Goal: Task Accomplishment & Management: Use online tool/utility

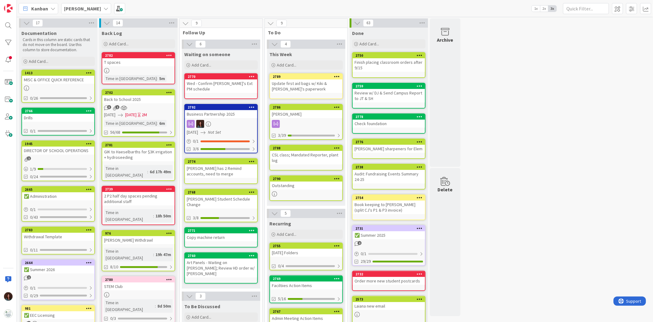
drag, startPoint x: 74, startPoint y: 10, endPoint x: 73, endPoint y: 16, distance: 5.9
click at [74, 10] on b "[PERSON_NAME]" at bounding box center [82, 9] width 37 height 6
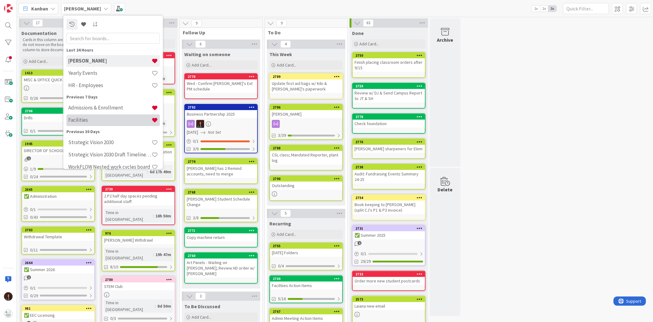
click at [94, 116] on div "Facilities" at bounding box center [112, 120] width 93 height 12
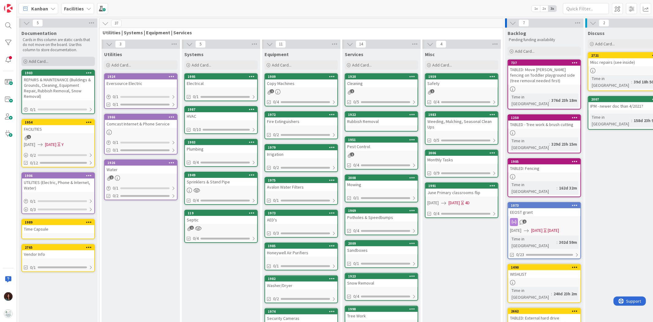
click at [46, 60] on span "Add Card..." at bounding box center [39, 61] width 20 height 6
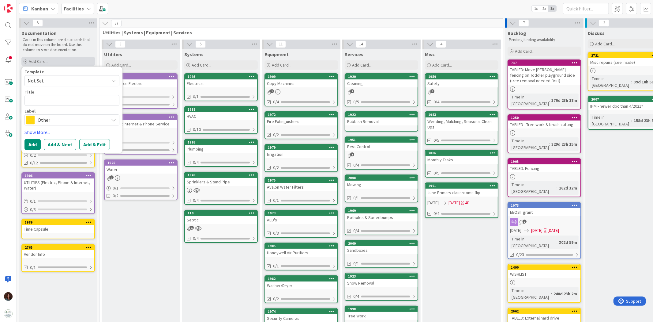
type textarea "x"
type textarea "C"
type textarea "x"
type textarea "Cam"
type textarea "x"
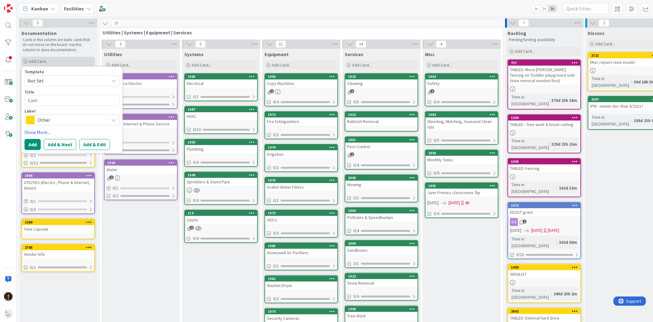
type textarea "Camp"
type textarea "x"
type textarea "Campu"
type textarea "x"
type textarea "Campus"
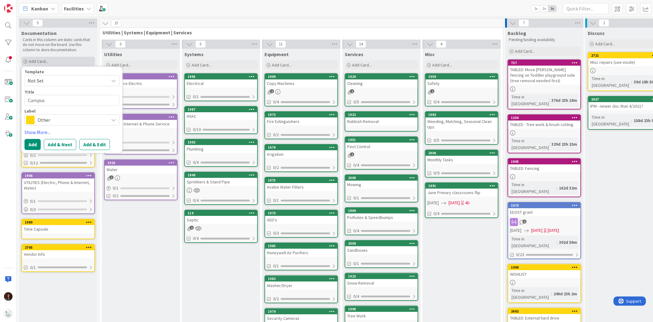
type textarea "x"
type textarea "Campus i"
type textarea "x"
type textarea "Campus is"
type textarea "x"
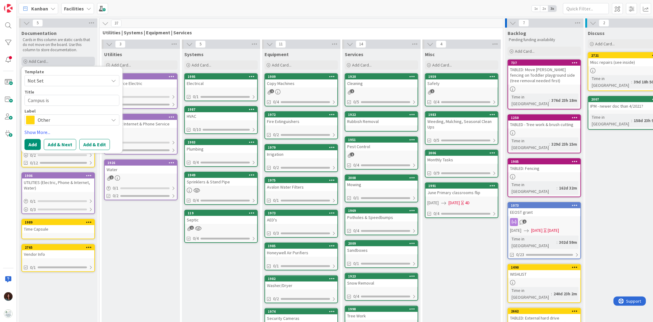
type textarea "Campus is 1"
type textarea "x"
type textarea "Campus is 1."
type textarea "x"
type textarea "Campus is 1.4"
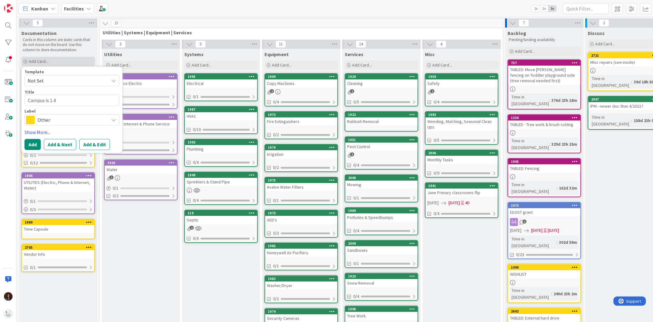
type textarea "x"
type textarea "Campus is 1.43"
type textarea "x"
type textarea "Campus is 1.43"
type textarea "x"
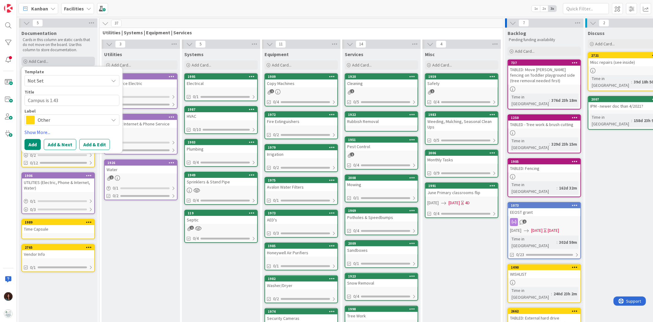
type textarea "Campus is 1.43 a"
type textarea "x"
type textarea "Campus is 1.43 ac"
type textarea "x"
type textarea "Campus is 1.43 acr"
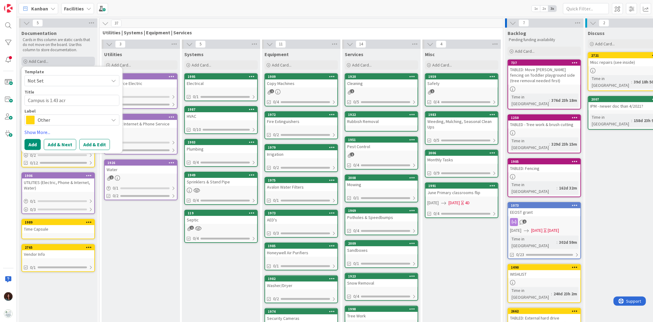
type textarea "x"
type textarea "Campus is 1.43 acre"
type textarea "x"
type textarea "Campus is 1.43 acres"
click at [24, 144] on button "Add" at bounding box center [32, 144] width 16 height 11
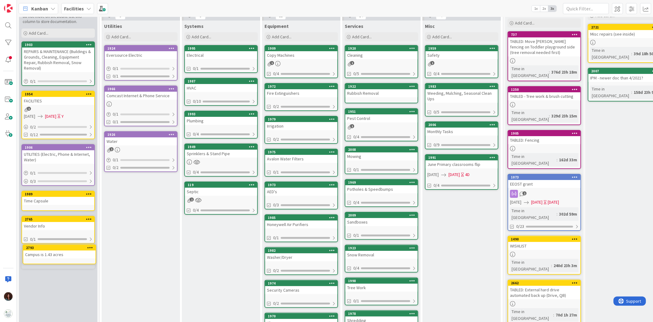
scroll to position [35, 0]
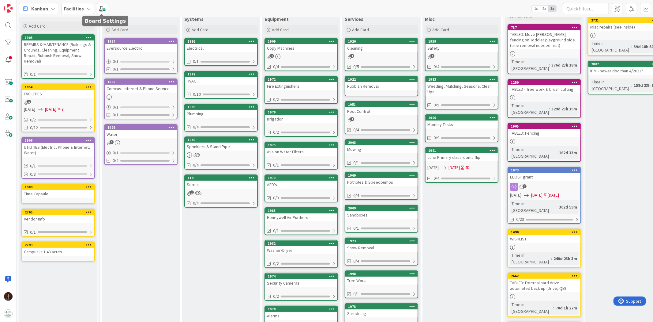
click at [86, 7] on icon at bounding box center [88, 8] width 5 height 5
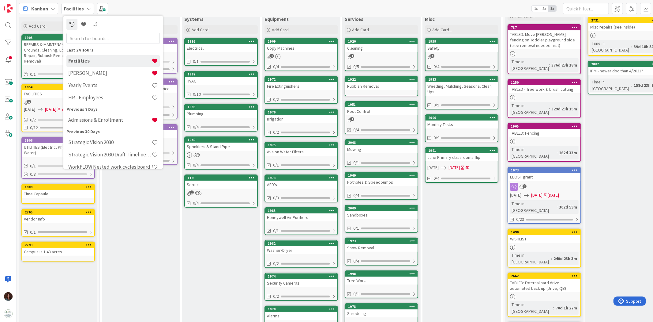
click at [101, 72] on h4 "[PERSON_NAME]" at bounding box center [109, 73] width 83 height 6
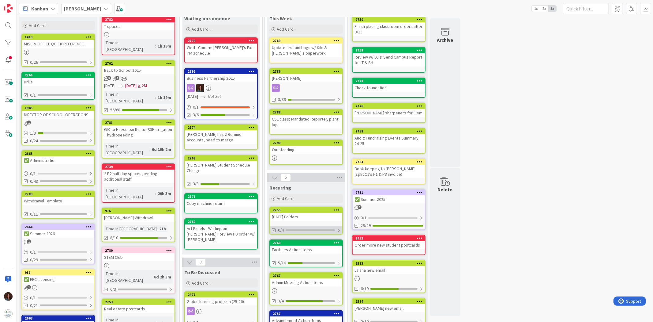
scroll to position [68, 0]
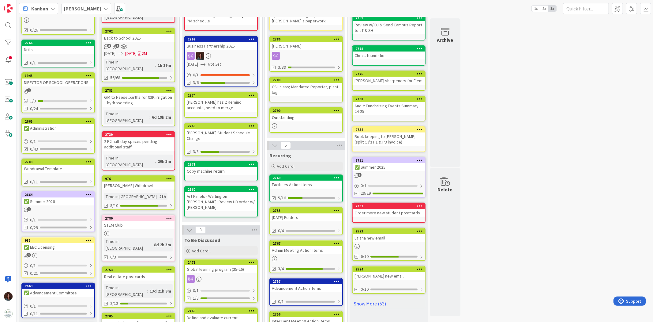
click at [317, 184] on div "Faciltiies Action Items" at bounding box center [306, 184] width 72 height 8
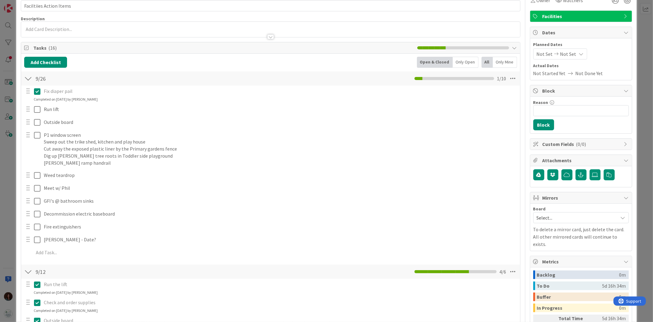
scroll to position [34, 0]
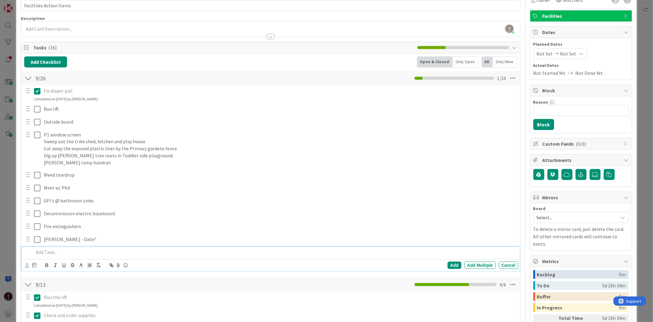
click at [70, 253] on p at bounding box center [275, 251] width 482 height 7
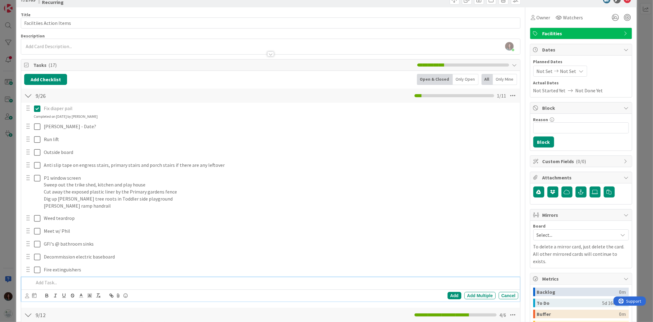
scroll to position [13, 0]
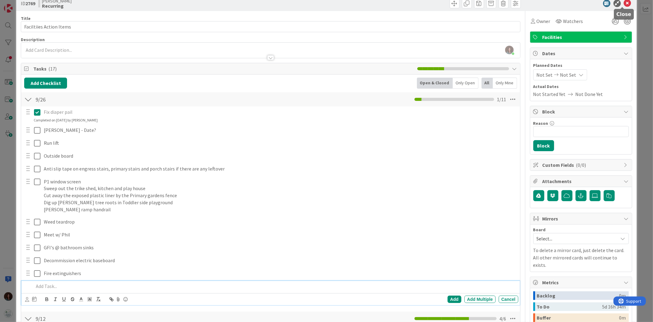
click at [625, 2] on icon at bounding box center [627, 3] width 7 height 7
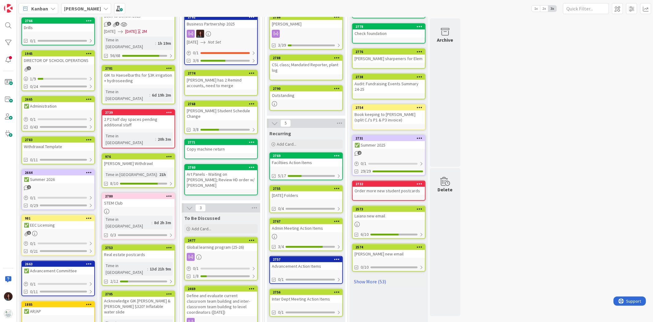
scroll to position [102, 0]
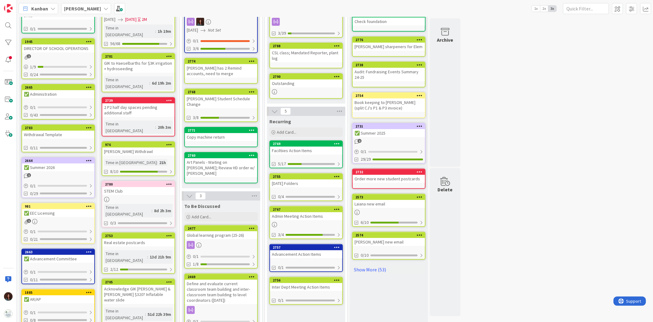
click at [317, 180] on div "[DATE] Folders" at bounding box center [306, 183] width 72 height 8
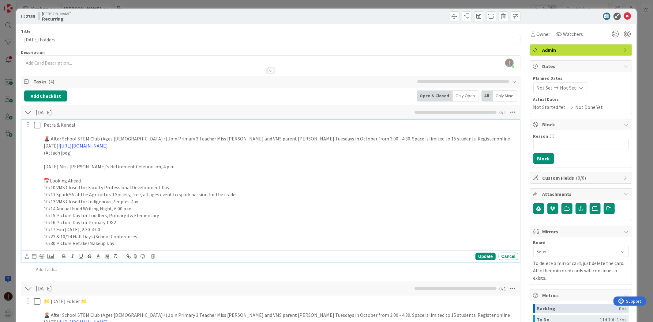
click at [199, 169] on p "[DATE] Miss [PERSON_NAME]'s Retirement Celebration, 4 p.m." at bounding box center [280, 166] width 472 height 7
click at [477, 258] on div "Update" at bounding box center [486, 255] width 20 height 7
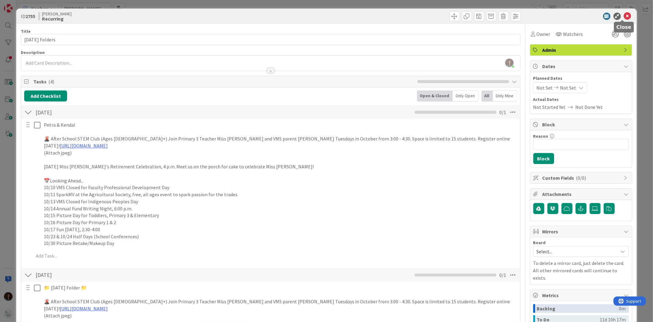
click at [624, 15] on icon at bounding box center [627, 16] width 7 height 7
